Goal: Information Seeking & Learning: Understand process/instructions

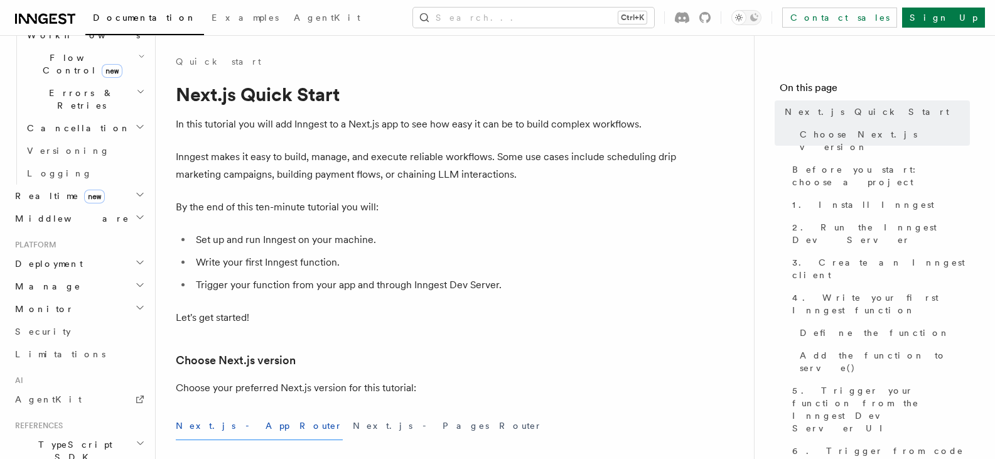
scroll to position [448, 0]
click at [52, 389] on link "AgentKit" at bounding box center [79, 400] width 138 height 23
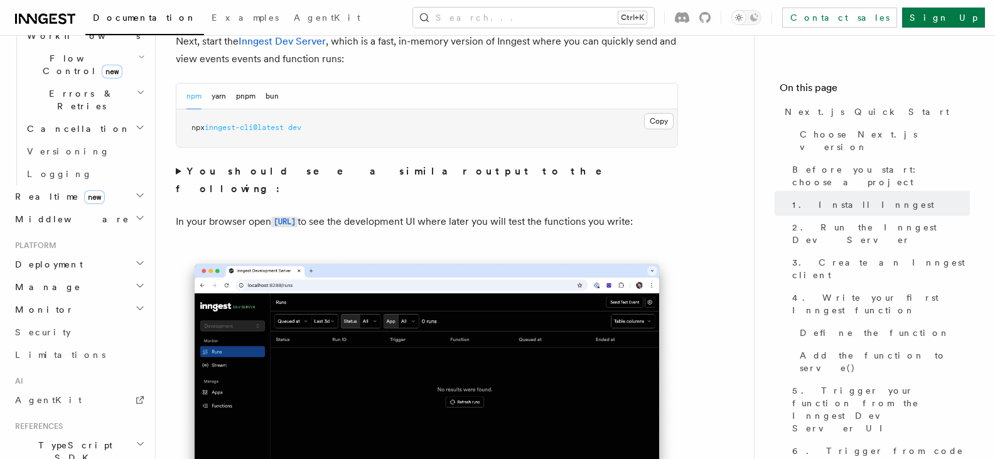
scroll to position [874, 0]
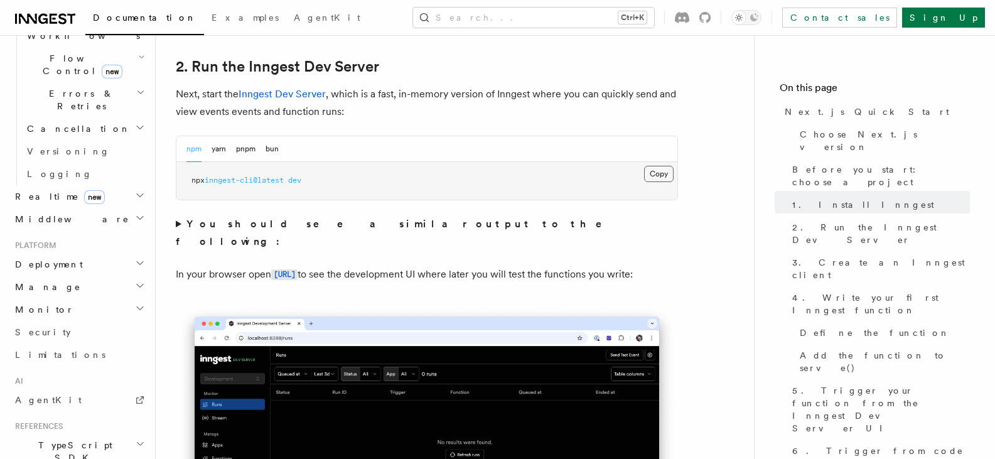
click at [659, 177] on button "Copy Copied" at bounding box center [659, 174] width 30 height 16
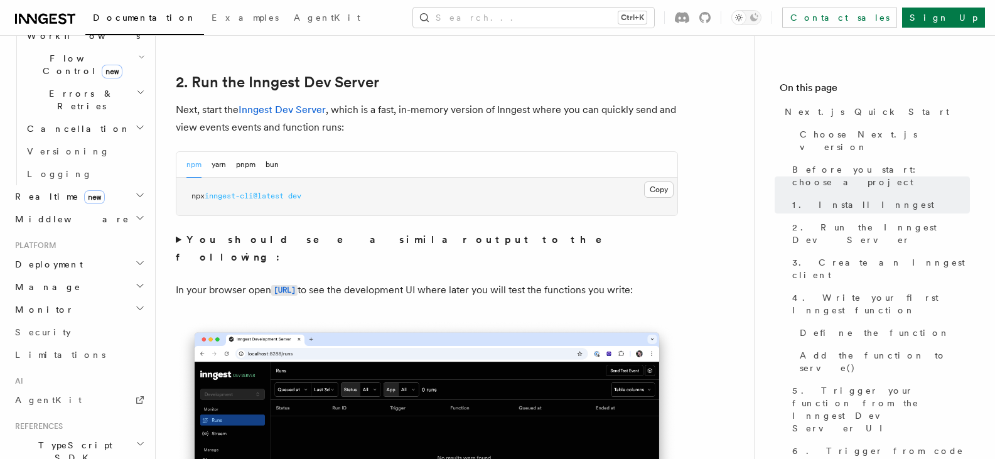
scroll to position [856, 0]
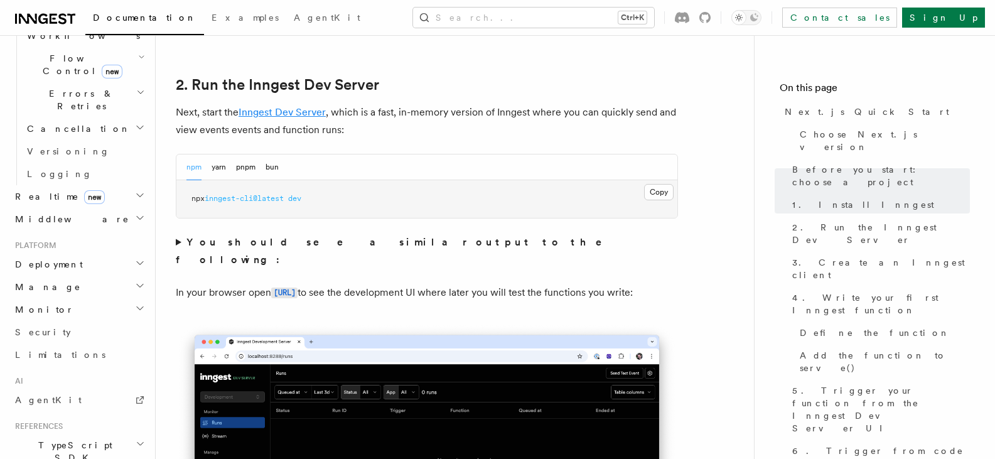
click at [311, 109] on link "Inngest Dev Server" at bounding box center [282, 112] width 87 height 12
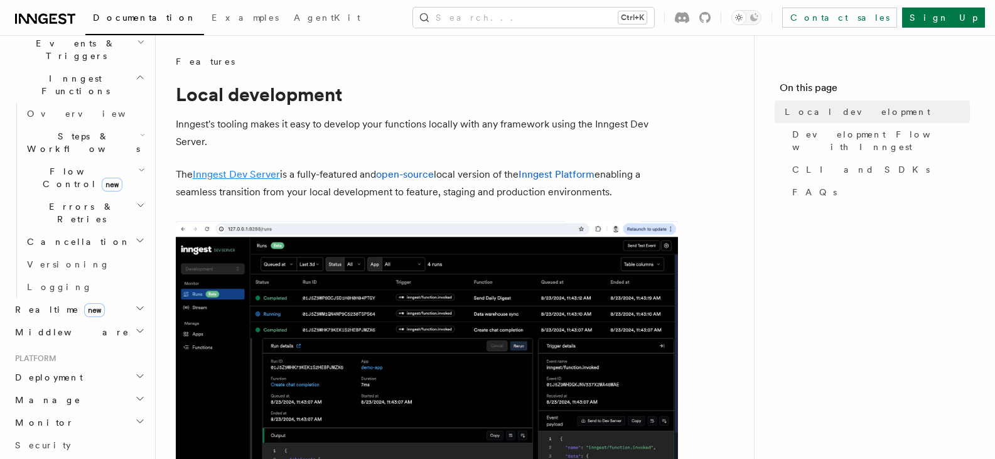
click at [274, 174] on link "Inngest Dev Server" at bounding box center [236, 174] width 87 height 12
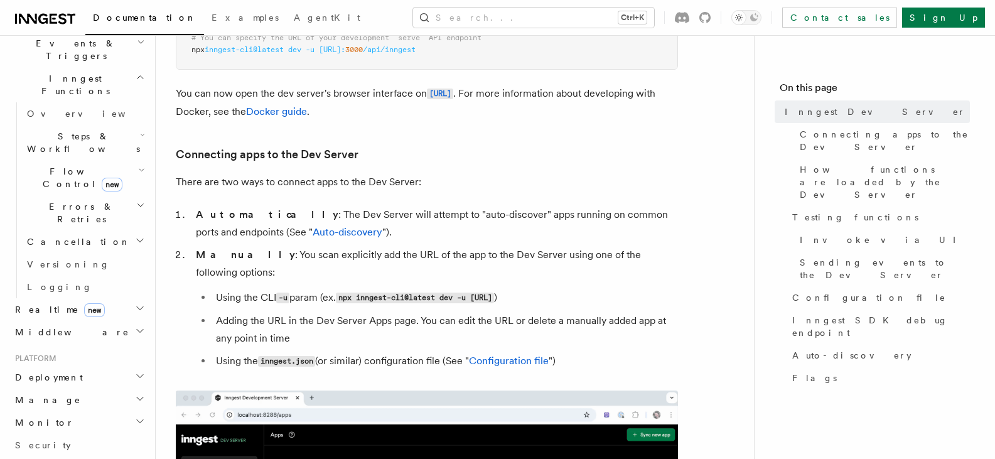
scroll to position [353, 0]
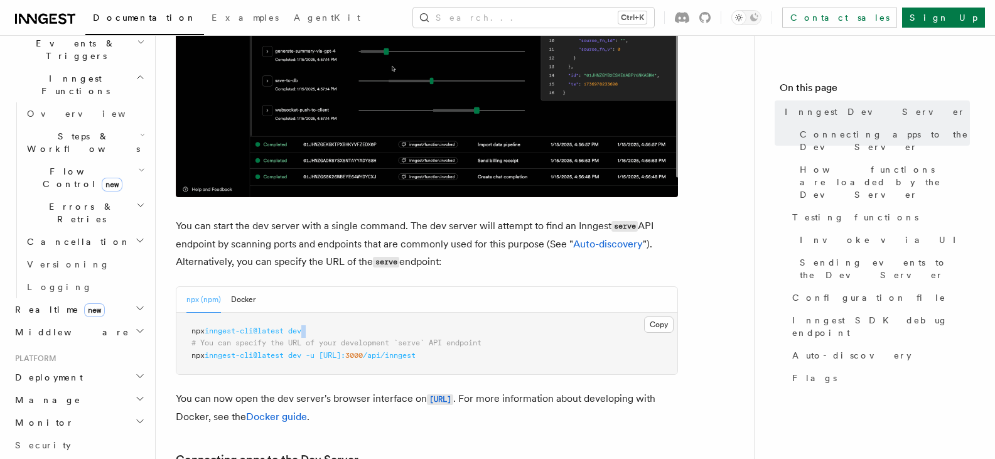
drag, startPoint x: 312, startPoint y: 334, endPoint x: 183, endPoint y: 339, distance: 128.2
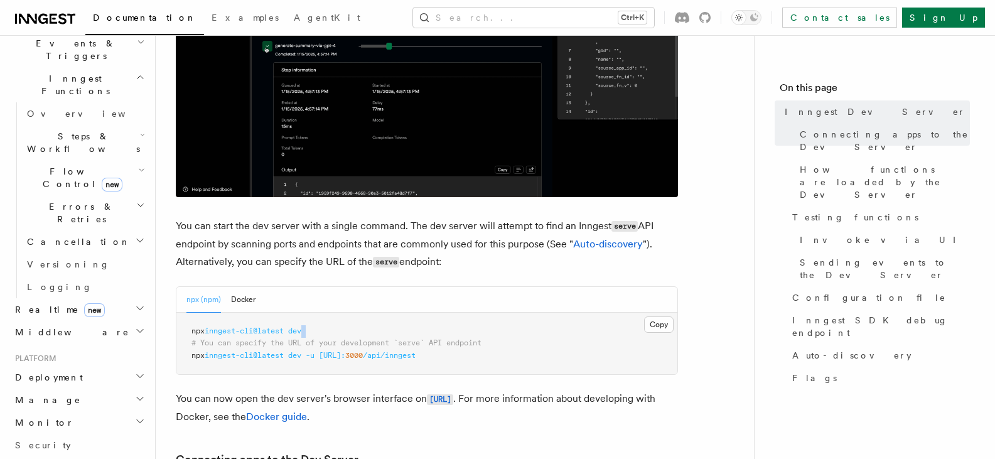
click at [183, 339] on pre "npx inngest-cli@latest dev # You can specify the URL of your development `serve…" at bounding box center [426, 344] width 501 height 62
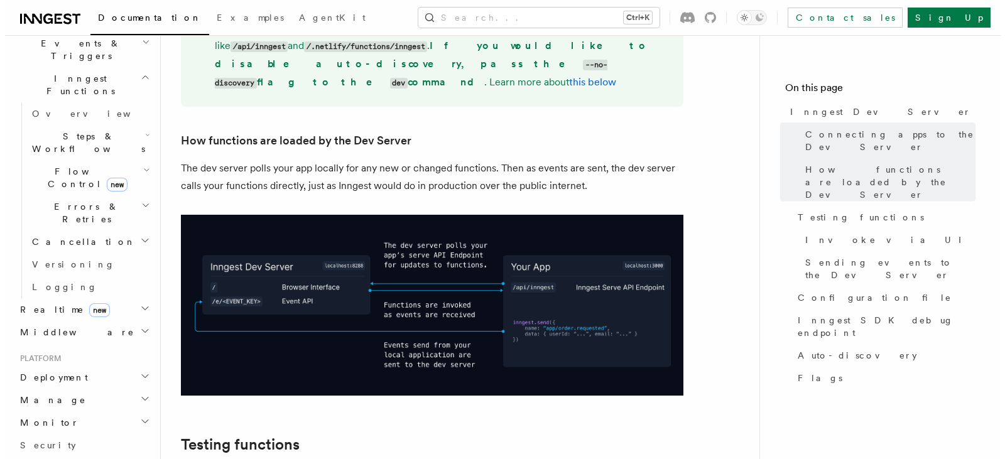
scroll to position [1396, 0]
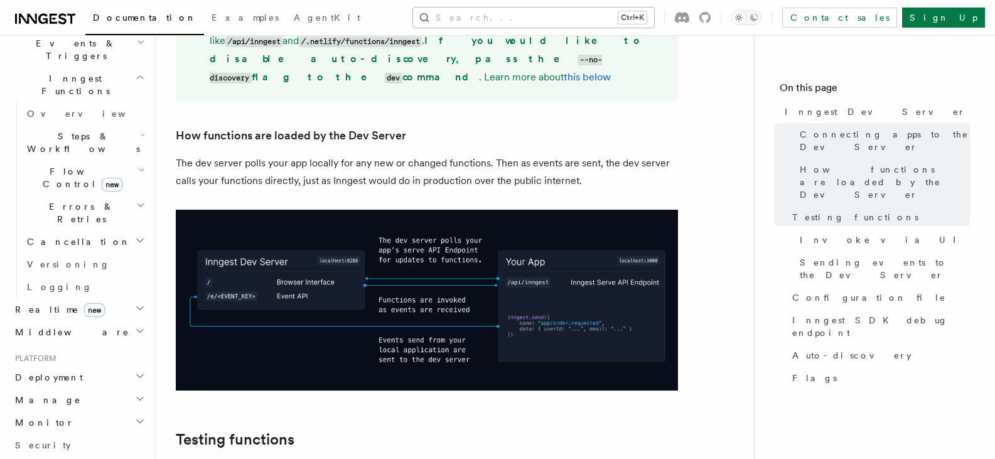
click at [626, 13] on button "Search... Ctrl+K" at bounding box center [533, 18] width 241 height 20
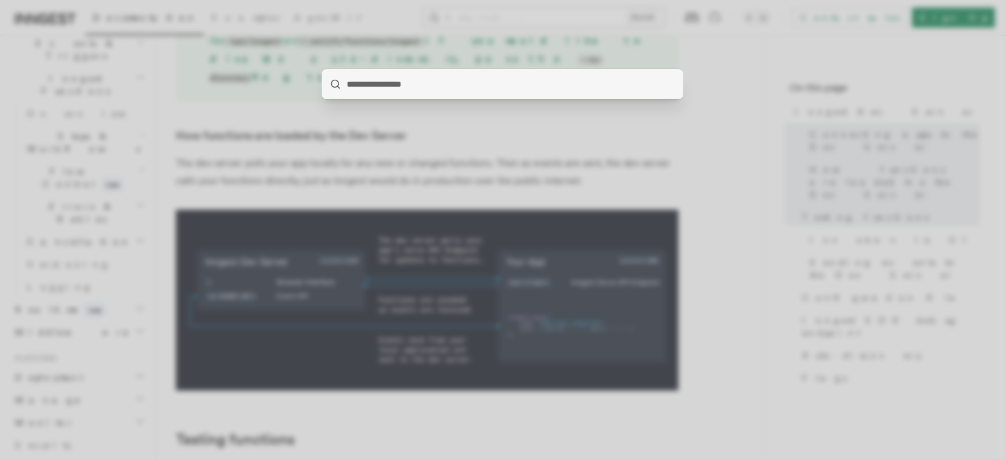
type input "**********"
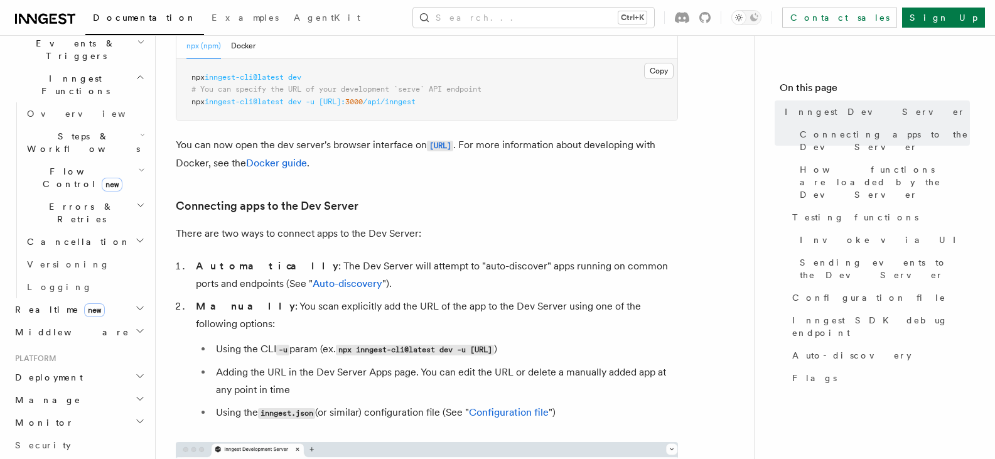
scroll to position [602, 0]
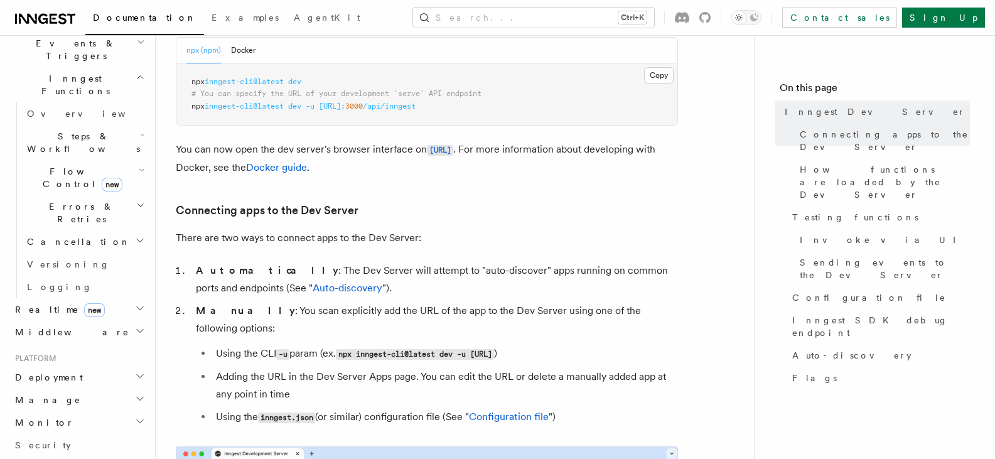
click at [266, 95] on span "# You can specify the URL of your development `serve` API endpoint" at bounding box center [337, 93] width 290 height 9
click at [274, 109] on span "inngest-cli@latest" at bounding box center [244, 106] width 79 height 9
drag, startPoint x: 490, startPoint y: 112, endPoint x: 186, endPoint y: 111, distance: 304.0
click at [186, 111] on pre "npx inngest-cli@latest dev # You can specify the URL of your development `serve…" at bounding box center [426, 94] width 501 height 62
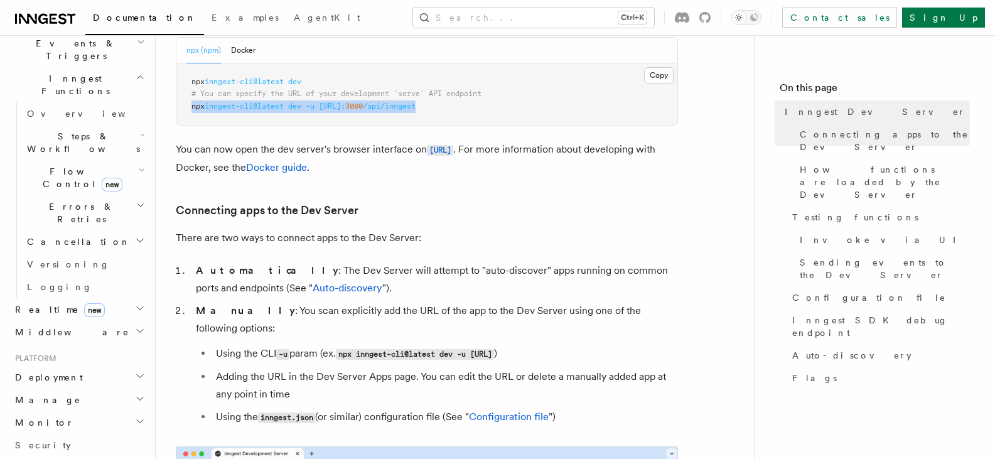
copy span "npx inngest-cli@latest dev -u [URL]: 3000 /api/inngest"
click at [453, 150] on code "[URL]" at bounding box center [440, 150] width 26 height 11
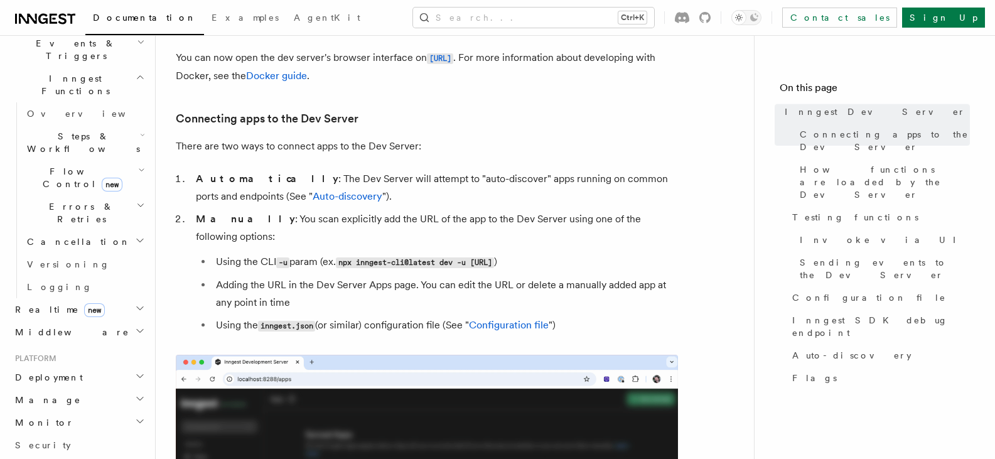
scroll to position [689, 0]
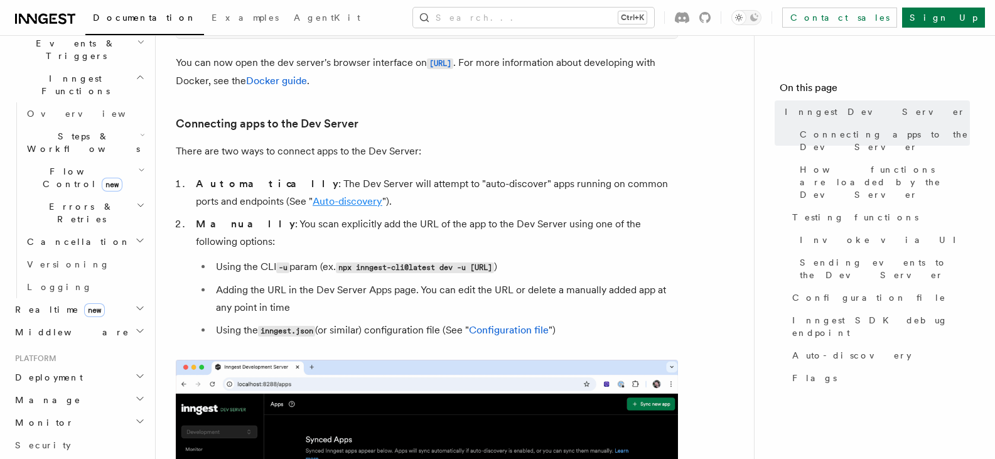
click at [313, 204] on link "Auto-discovery" at bounding box center [348, 201] width 70 height 12
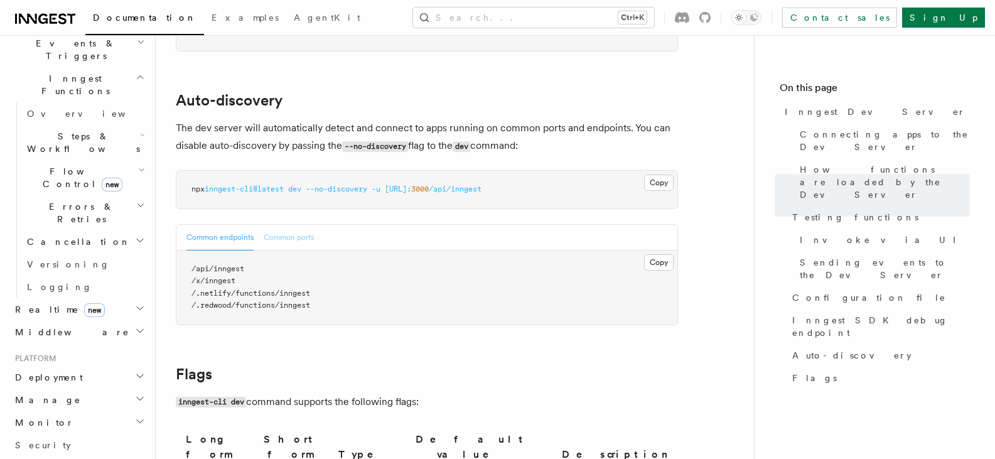
scroll to position [3858, 0]
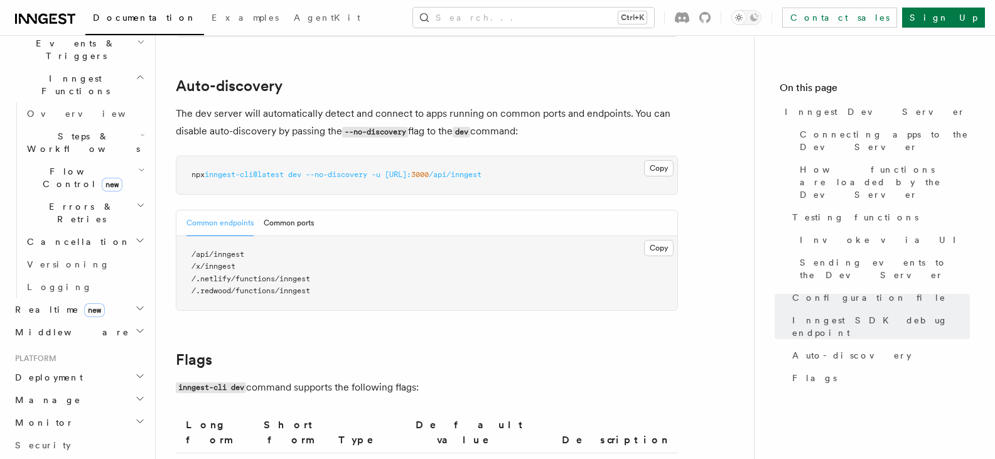
click at [236, 250] on span "/api/inngest" at bounding box center [218, 254] width 53 height 9
copy span "inngest"
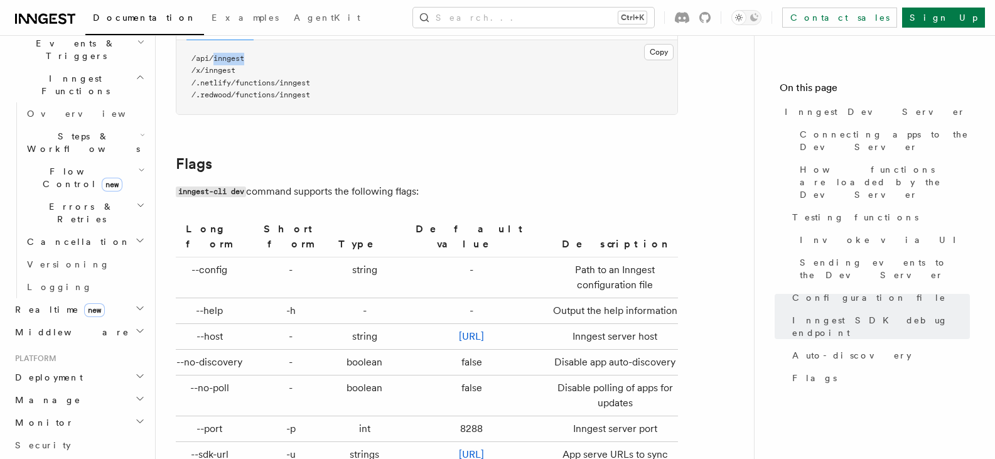
scroll to position [4056, 0]
click at [648, 14] on button "Search... Ctrl+K" at bounding box center [533, 18] width 241 height 20
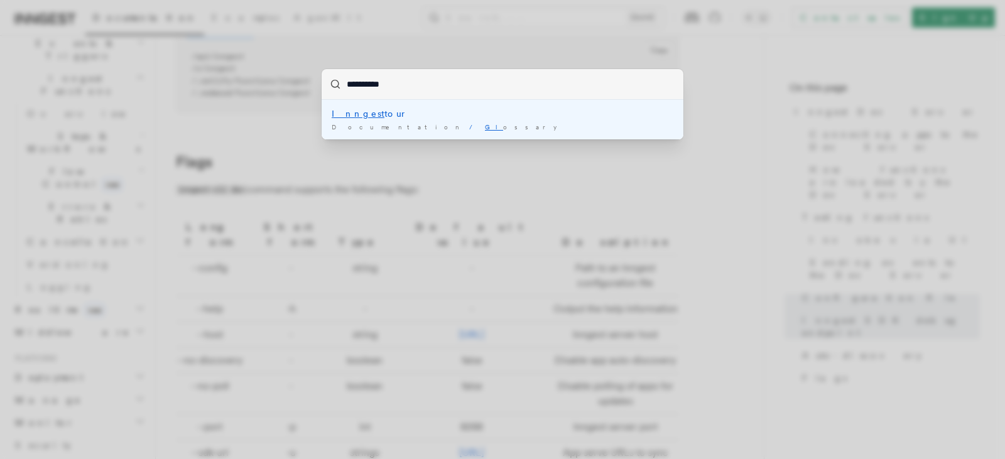
type input "*********"
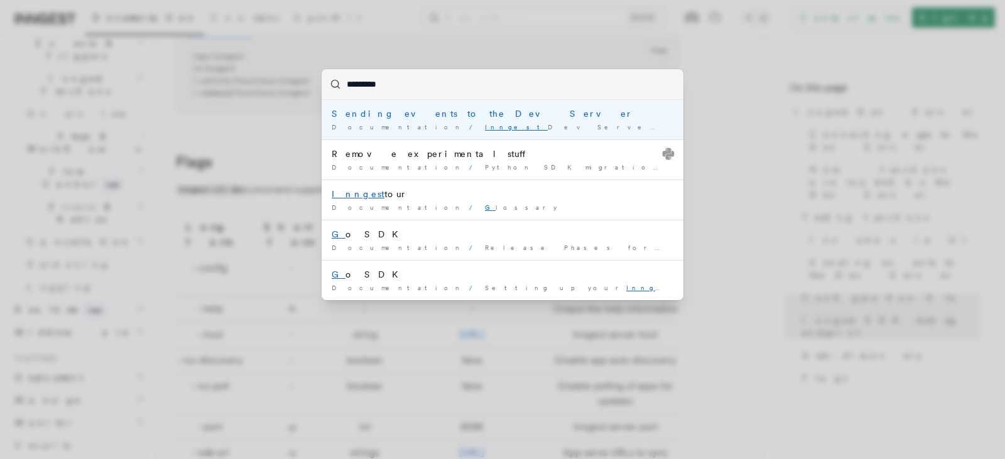
click at [485, 127] on span "Inngest Dev Server" at bounding box center [575, 127] width 180 height 8
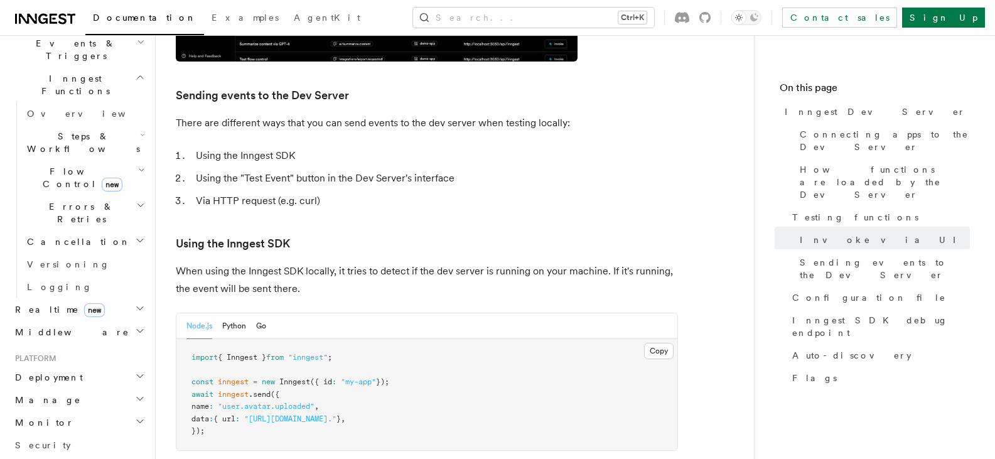
scroll to position [2139, 0]
